Goal: Information Seeking & Learning: Learn about a topic

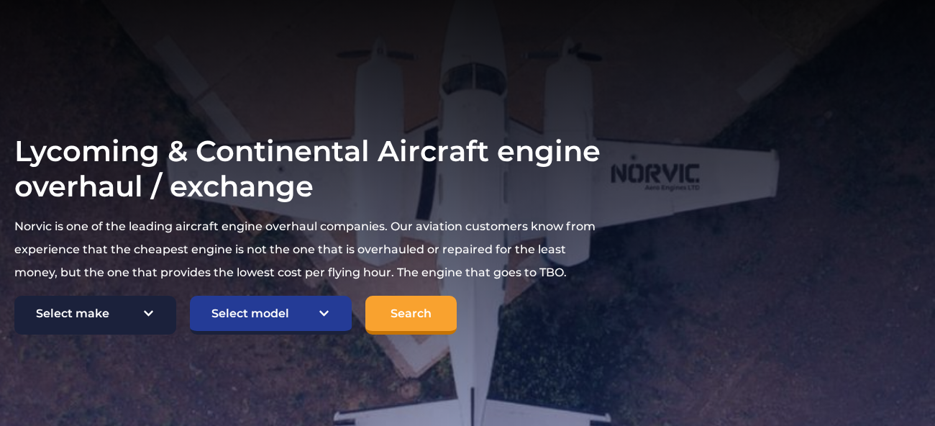
click at [154, 296] on select "Select make TCM Continental Lycoming" at bounding box center [95, 315] width 162 height 39
select select "Lycoming"
click at [14, 296] on select "Select make TCM Continental Lycoming" at bounding box center [95, 315] width 162 height 39
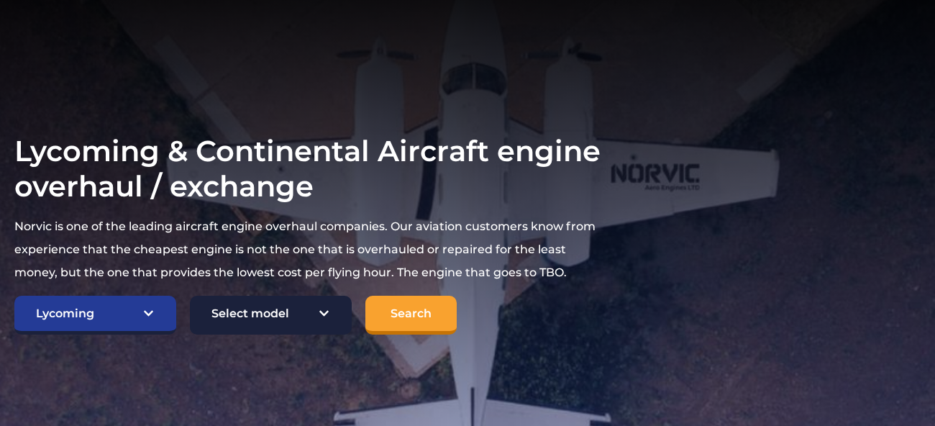
click at [327, 296] on select "Select model American Champion 7KCAB Bellanca Citabria IO-320-E2A Beech 23 Musk…" at bounding box center [271, 315] width 162 height 39
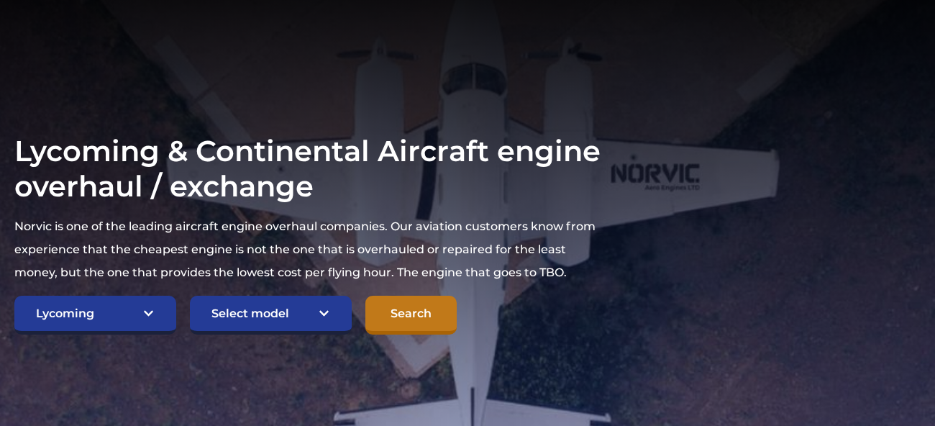
click at [423, 296] on input "Search" at bounding box center [410, 315] width 91 height 39
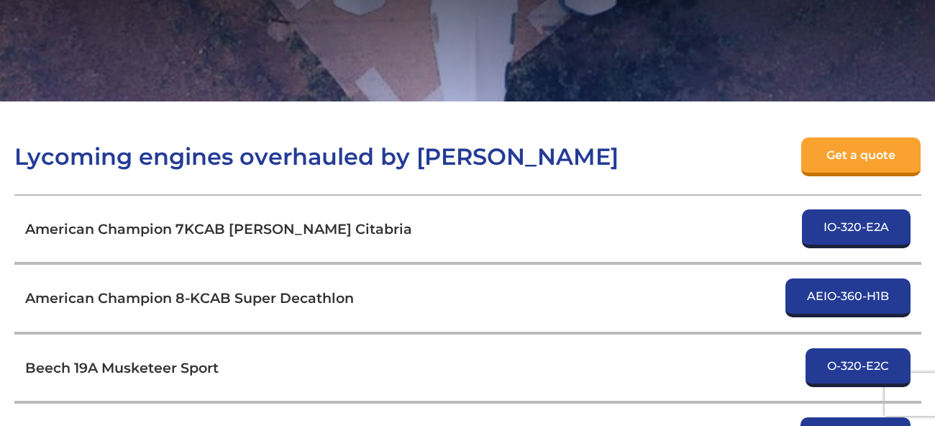
scroll to position [446, 0]
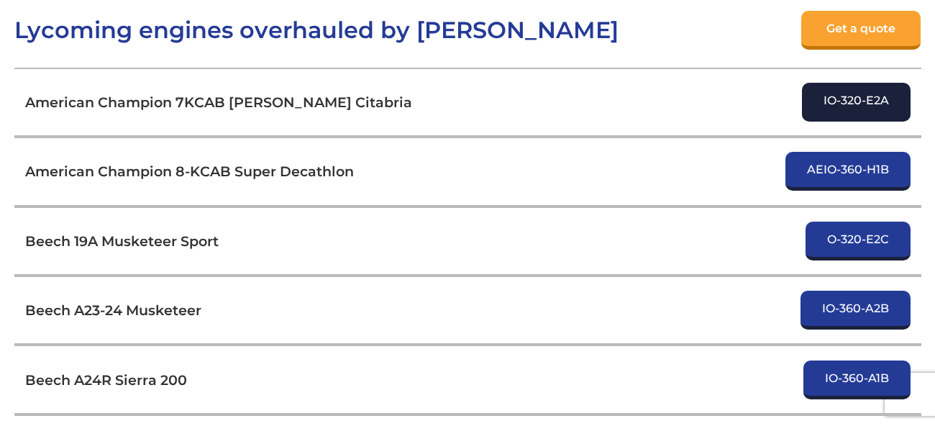
click at [830, 83] on link "IO-320-E2A" at bounding box center [856, 102] width 109 height 39
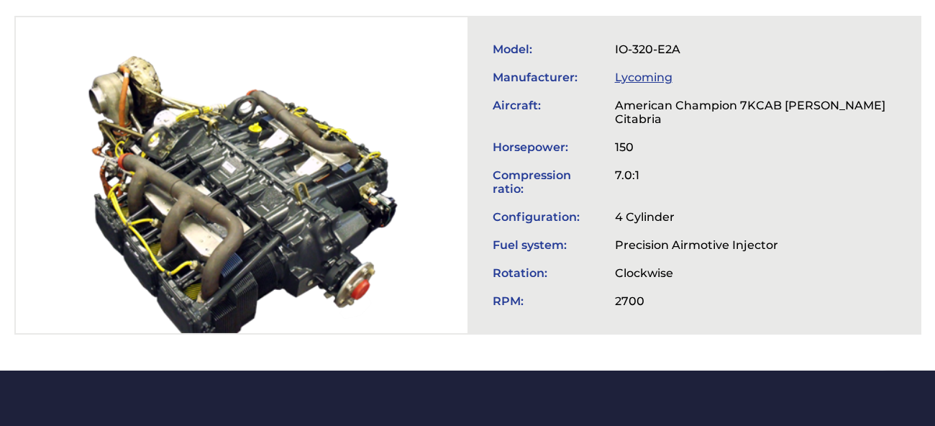
scroll to position [595, 0]
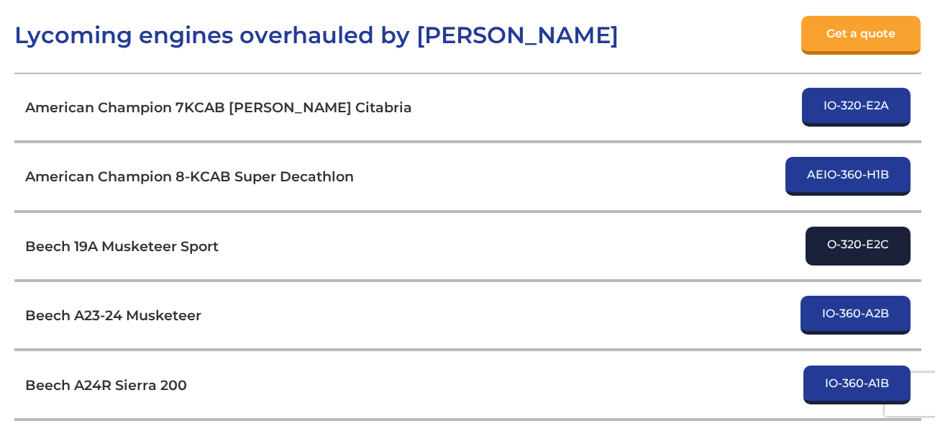
click at [851, 227] on link "O-320-E2C" at bounding box center [857, 246] width 105 height 39
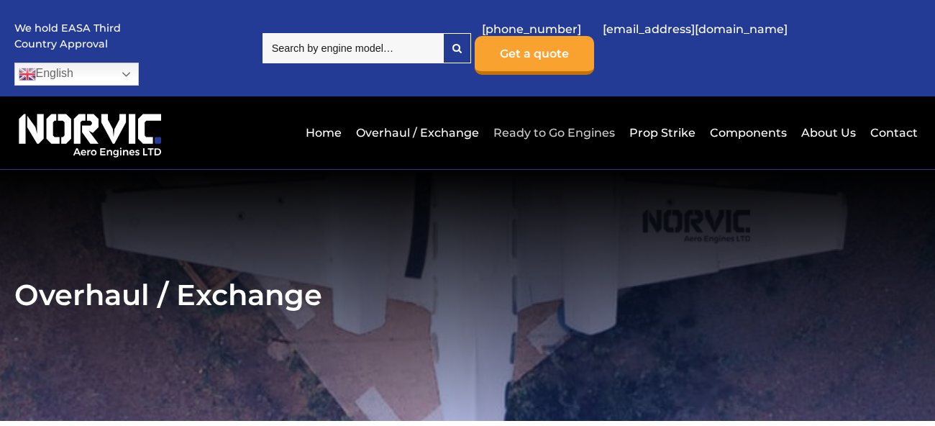
click at [535, 115] on link "Ready to Go Engines" at bounding box center [554, 132] width 129 height 35
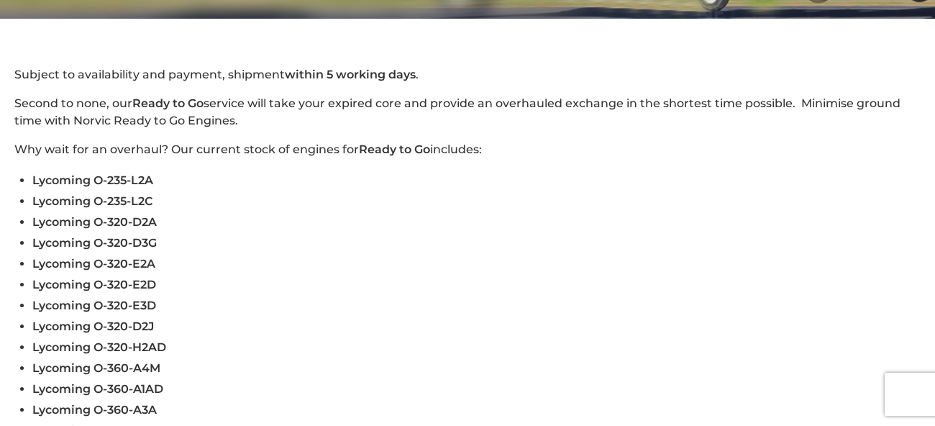
scroll to position [446, 0]
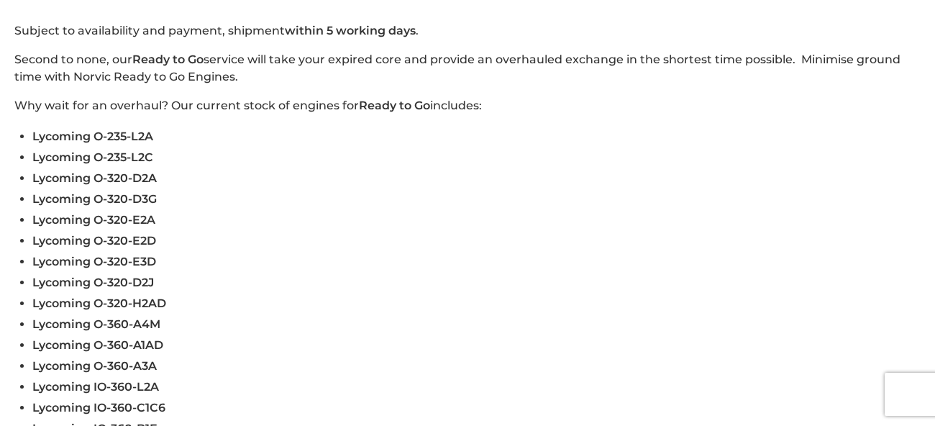
click at [70, 171] on span "Lycoming O-320-D2A" at bounding box center [94, 178] width 124 height 14
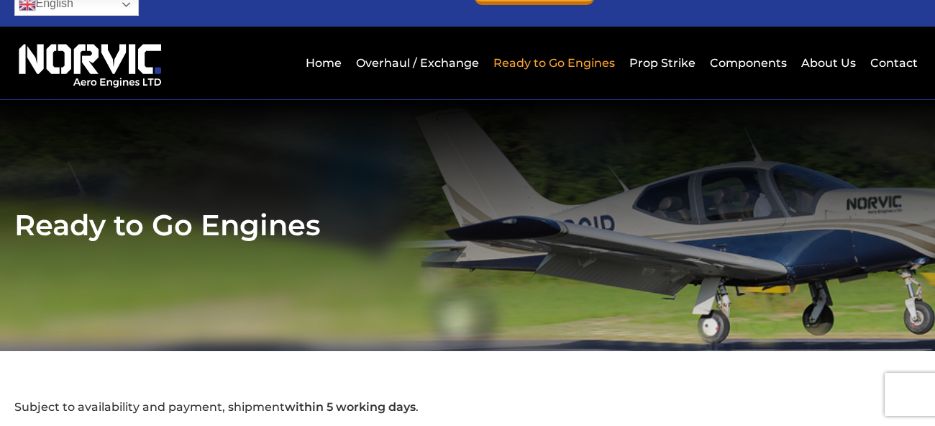
scroll to position [0, 0]
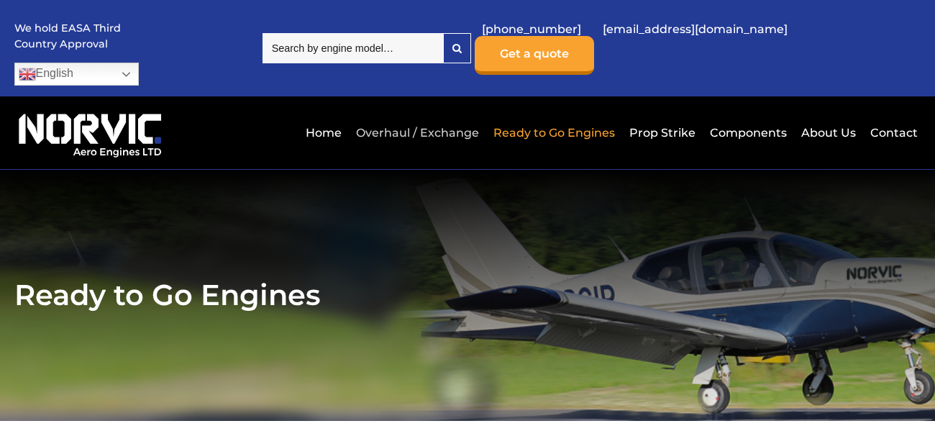
click at [447, 115] on link "Overhaul / Exchange" at bounding box center [417, 132] width 130 height 35
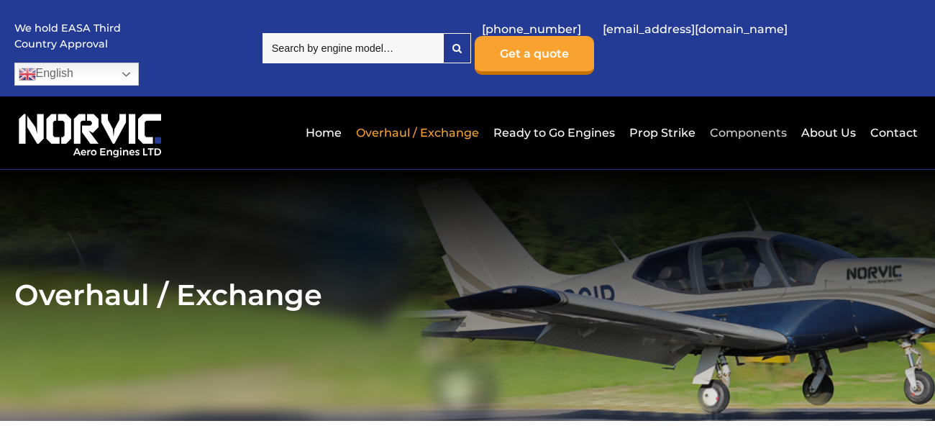
click at [756, 115] on link "Components" at bounding box center [748, 132] width 84 height 35
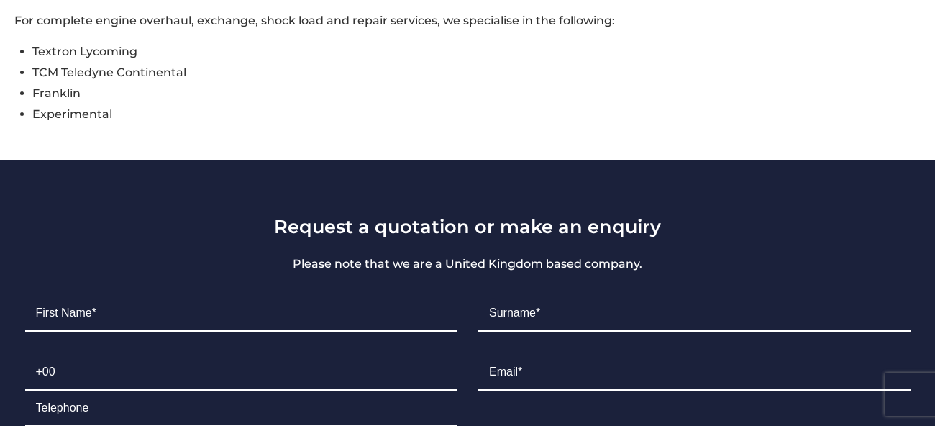
scroll to position [1074, 0]
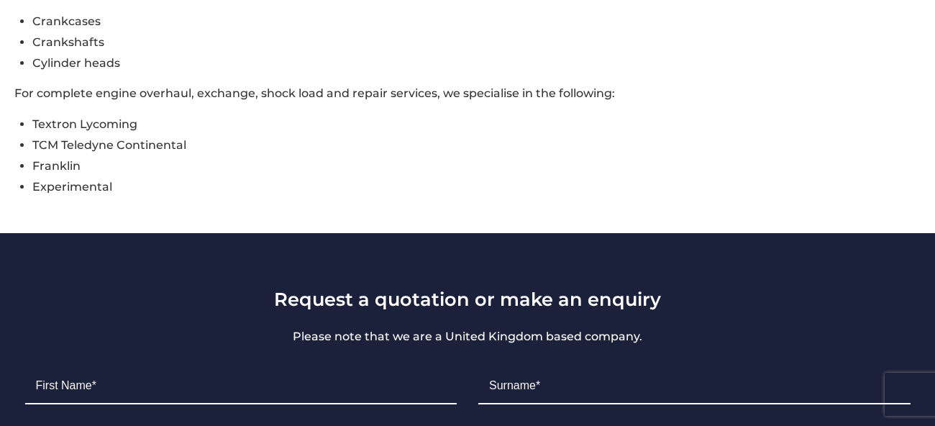
click at [441, 288] on h3 "Request a quotation or make an enquiry" at bounding box center [467, 299] width 907 height 22
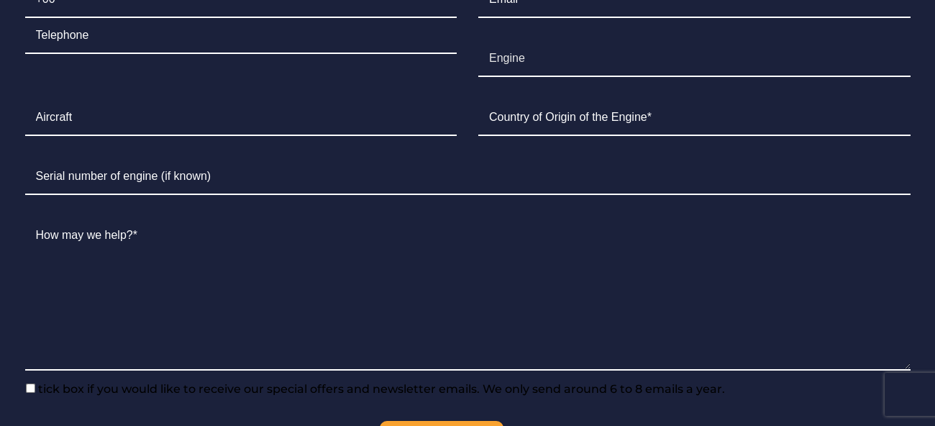
scroll to position [1521, 0]
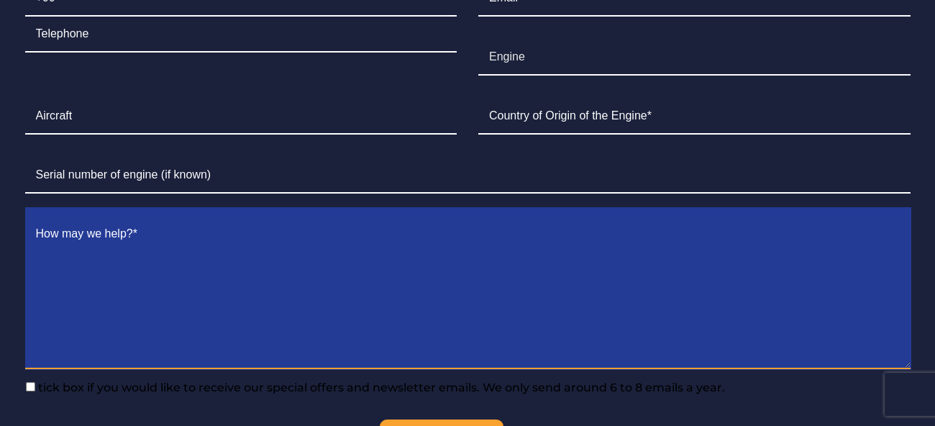
click at [170, 216] on textarea "Contact form" at bounding box center [467, 292] width 885 height 152
drag, startPoint x: 170, startPoint y: 214, endPoint x: 497, endPoint y: 277, distance: 332.4
click at [497, 277] on textarea "Contact form" at bounding box center [467, 292] width 885 height 152
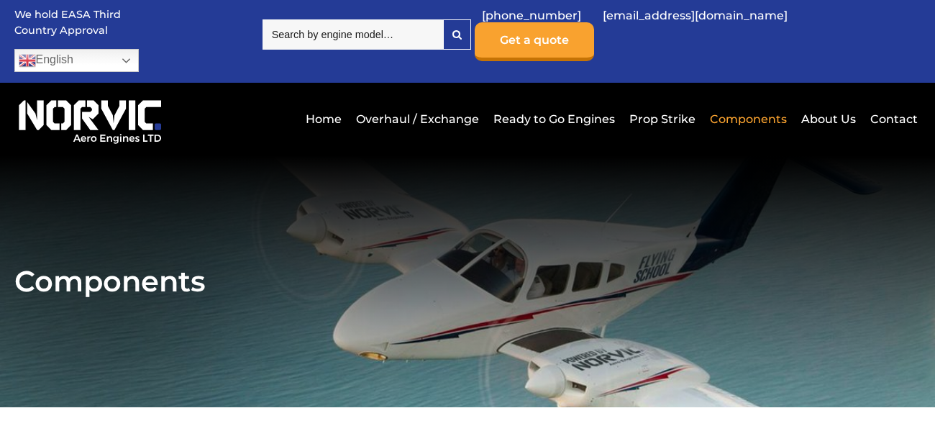
scroll to position [0, 0]
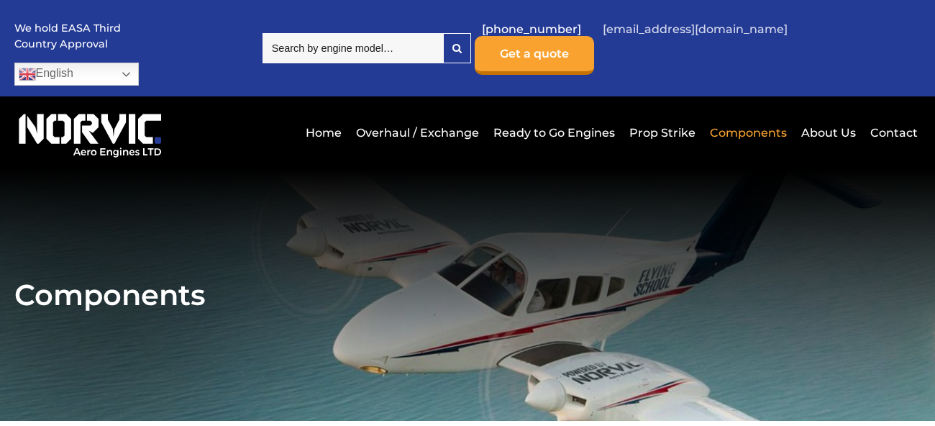
click at [723, 34] on link "[EMAIL_ADDRESS][DOMAIN_NAME]" at bounding box center [694, 29] width 199 height 35
click at [470, 45] on div at bounding box center [457, 48] width 27 height 29
click at [462, 43] on icon at bounding box center [456, 48] width 9 height 10
click at [438, 33] on input "search" at bounding box center [352, 48] width 180 height 30
click at [139, 63] on link "English" at bounding box center [76, 74] width 124 height 23
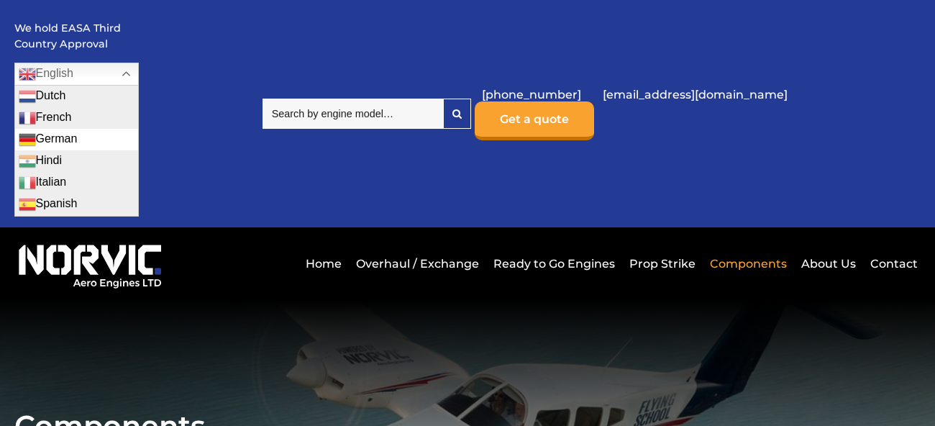
click at [138, 129] on link "German" at bounding box center [76, 140] width 123 height 22
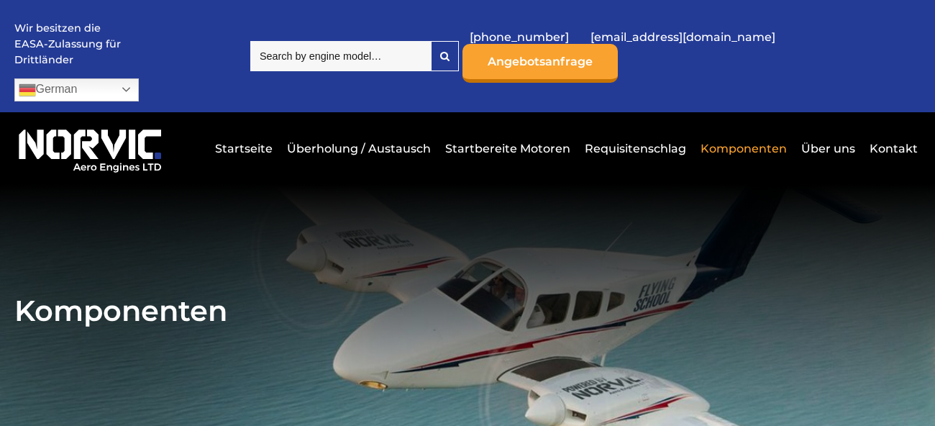
click at [407, 48] on input "search" at bounding box center [340, 56] width 180 height 30
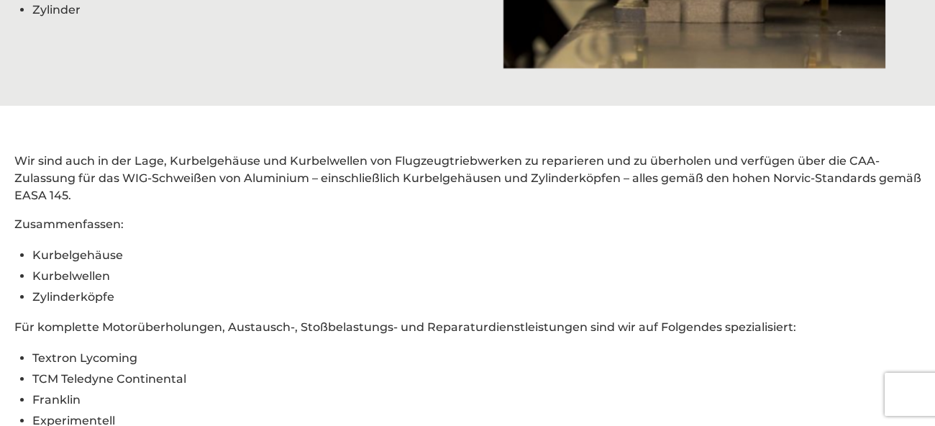
scroll to position [892, 0]
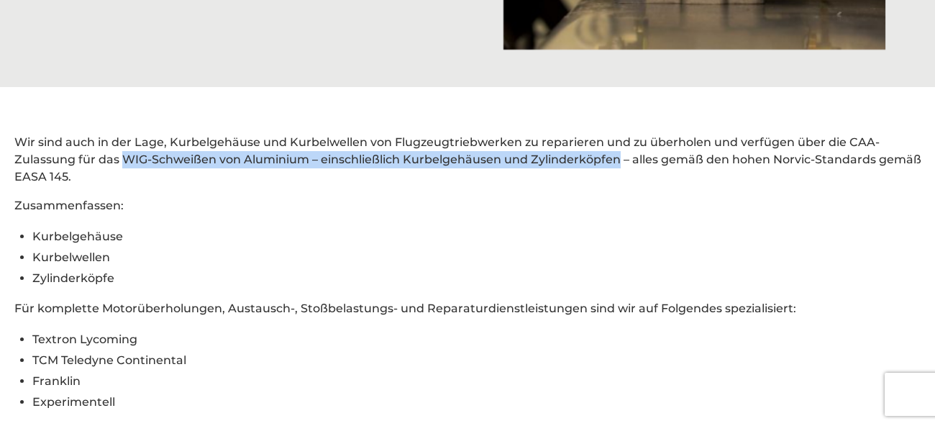
drag, startPoint x: 119, startPoint y: 131, endPoint x: 615, endPoint y: 138, distance: 495.5
click at [615, 138] on p "Wir sind auch in der Lage, Kurbelgehäuse und Kurbelwellen von Flugzeugtriebwerk…" at bounding box center [467, 160] width 907 height 52
